Goal: Transaction & Acquisition: Purchase product/service

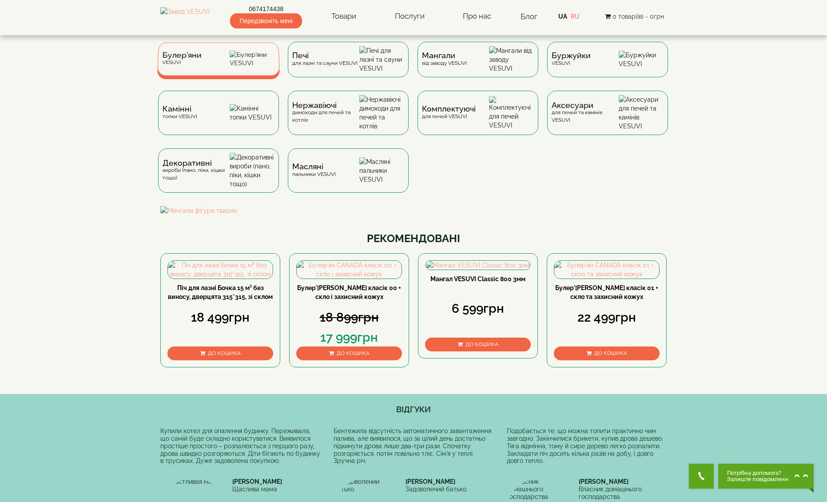
click at [224, 58] on div "Булер'яни VESUVI" at bounding box center [218, 58] width 123 height 33
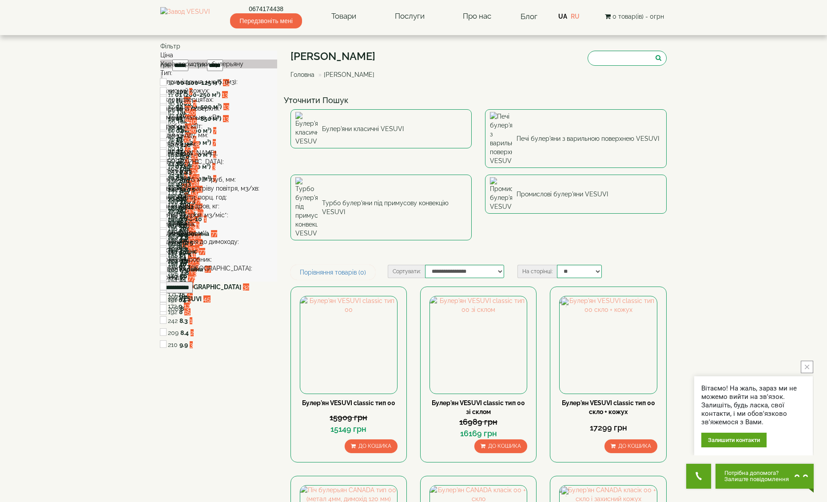
scroll to position [89, 0]
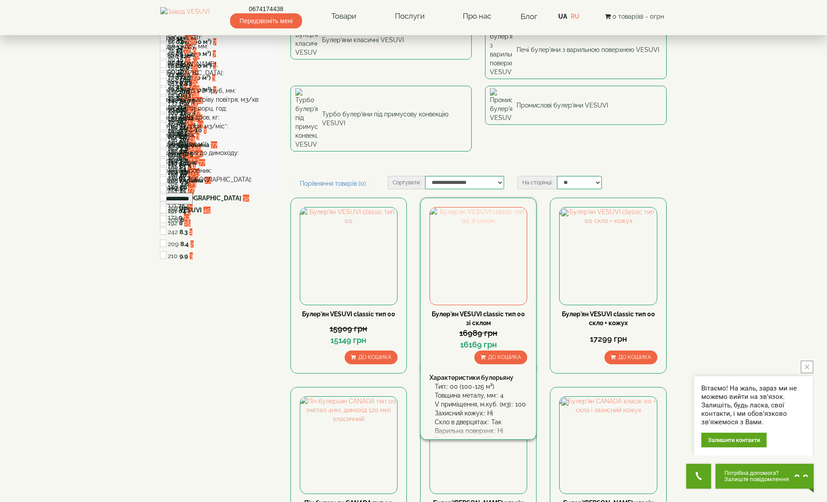
click at [493, 207] on img at bounding box center [478, 255] width 97 height 97
